Goal: Transaction & Acquisition: Purchase product/service

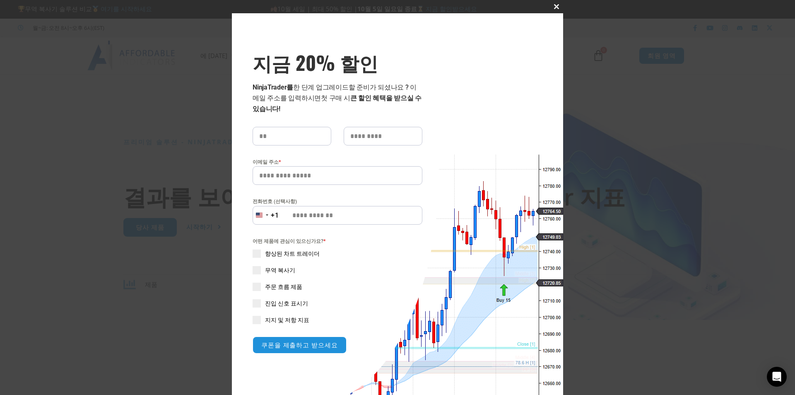
click at [554, 3] on button "이 모듈을 닫습니다" at bounding box center [556, 6] width 13 height 13
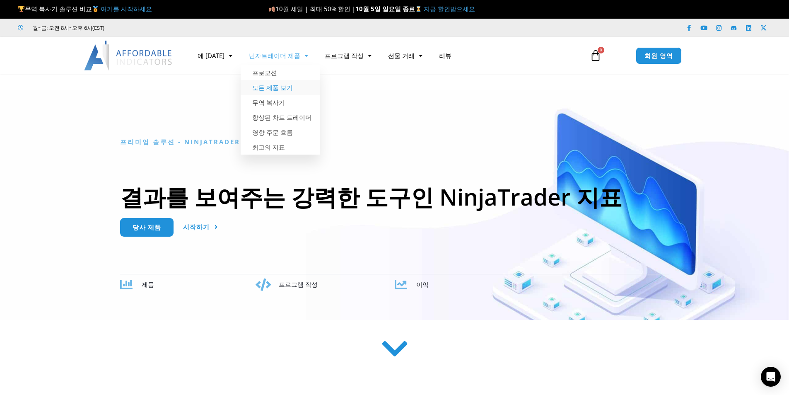
click at [263, 88] on font "모든 제품 보기" at bounding box center [272, 87] width 41 height 8
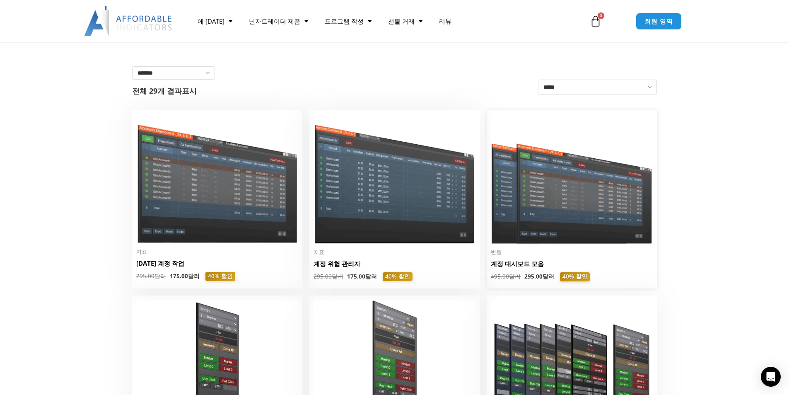
click at [577, 221] on img at bounding box center [572, 178] width 162 height 129
